Goal: Information Seeking & Learning: Learn about a topic

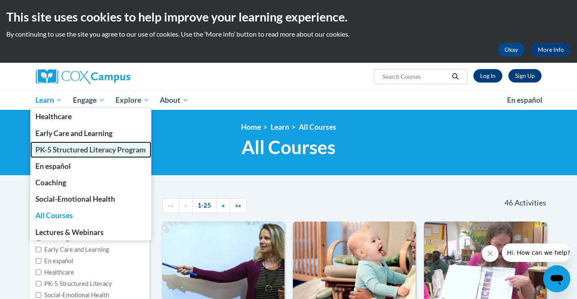
click at [78, 151] on span "PK-5 Structured Literacy Program" at bounding box center [90, 149] width 110 height 9
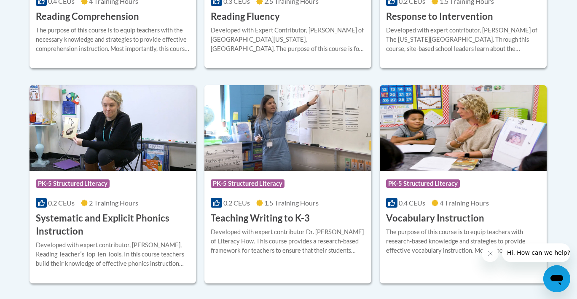
scroll to position [937, 0]
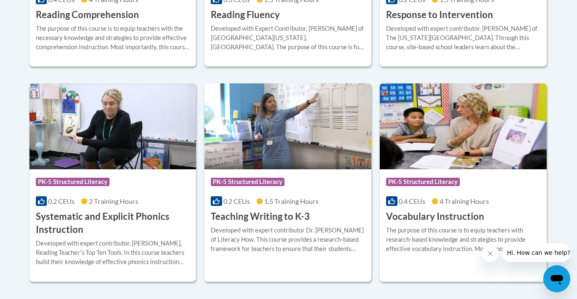
click at [140, 223] on h3 "Systematic and Explicit Phonics Instruction" at bounding box center [113, 223] width 154 height 26
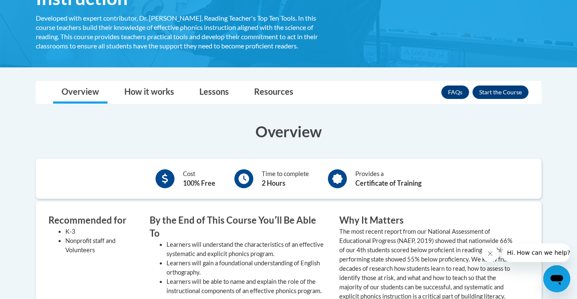
scroll to position [183, 0]
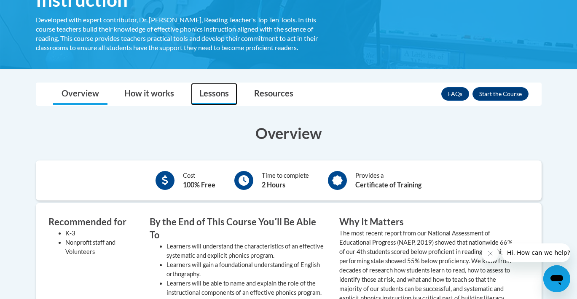
click at [218, 97] on link "Lessons" at bounding box center [214, 94] width 46 height 22
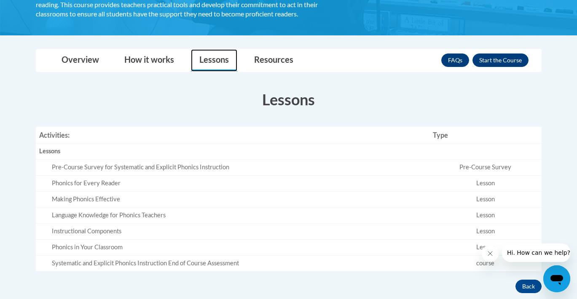
scroll to position [202, 0]
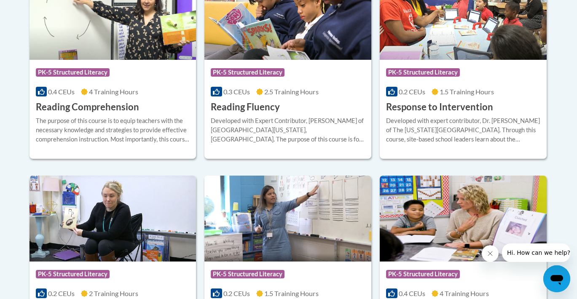
scroll to position [841, 0]
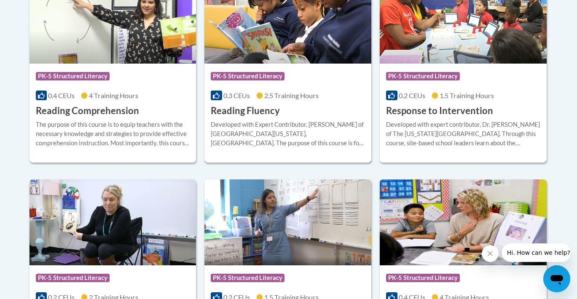
click at [265, 109] on h3 "Reading Fluency" at bounding box center [245, 111] width 69 height 13
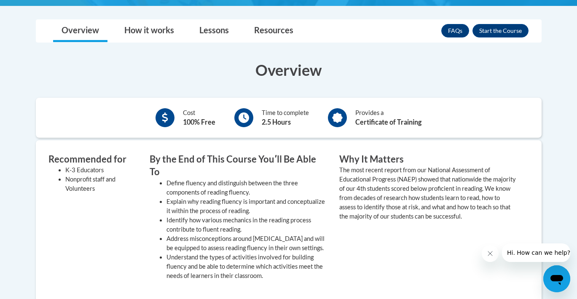
scroll to position [266, 0]
